Goal: Find specific page/section: Find specific page/section

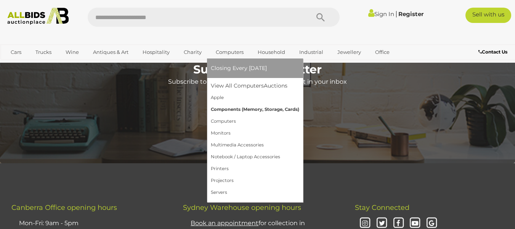
scroll to position [1679, 0]
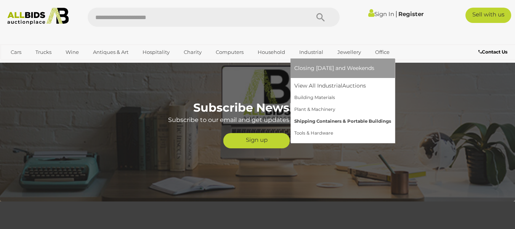
click at [331, 119] on link "Shipping Containers & Portable Buildings" at bounding box center [343, 121] width 97 height 12
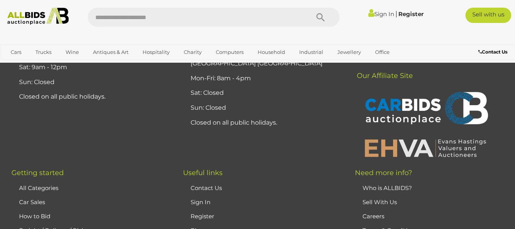
scroll to position [567, 0]
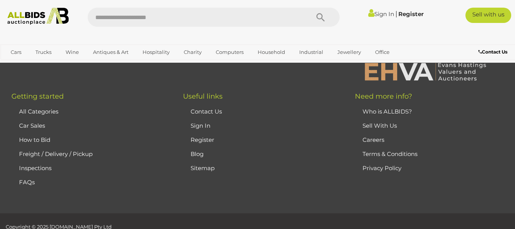
click at [41, 110] on link "All Categories" at bounding box center [38, 111] width 39 height 7
click at [37, 111] on link "All Categories" at bounding box center [38, 111] width 39 height 7
